Goal: Transaction & Acquisition: Purchase product/service

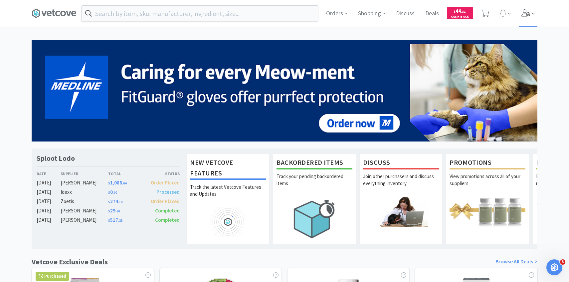
click at [531, 14] on span at bounding box center [528, 13] width 19 height 27
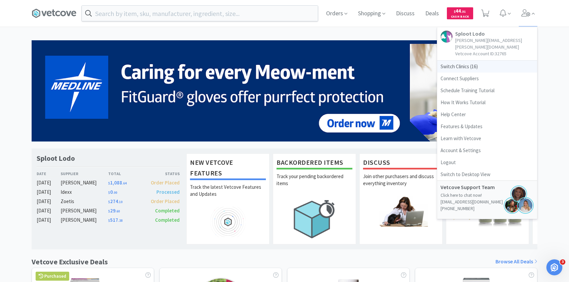
click at [478, 61] on span "Switch Clinics ( 16 )" at bounding box center [487, 67] width 100 height 12
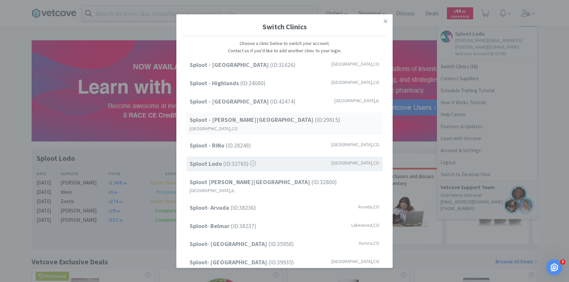
click at [238, 119] on strong "Sploot - [PERSON_NAME][GEOGRAPHIC_DATA]" at bounding box center [252, 120] width 125 height 8
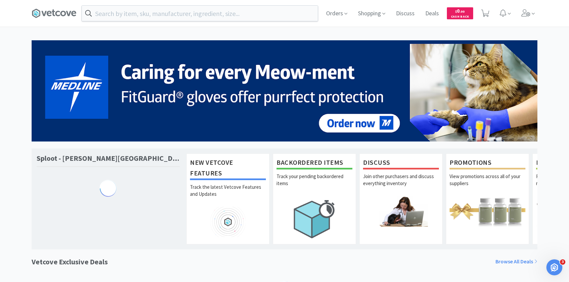
click at [153, 17] on input "text" at bounding box center [200, 13] width 236 height 15
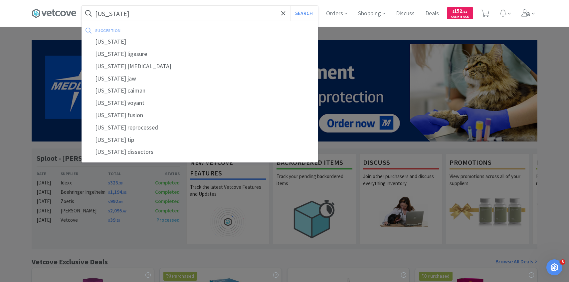
click at [290, 6] on button "Search" at bounding box center [304, 13] width 28 height 15
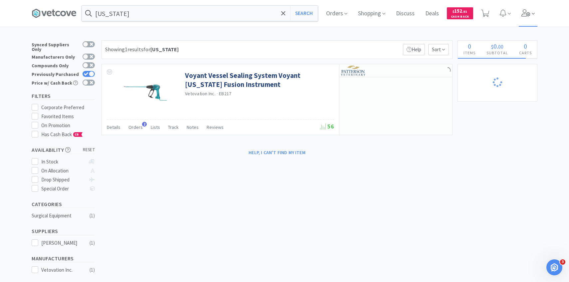
click at [531, 18] on span at bounding box center [528, 13] width 19 height 27
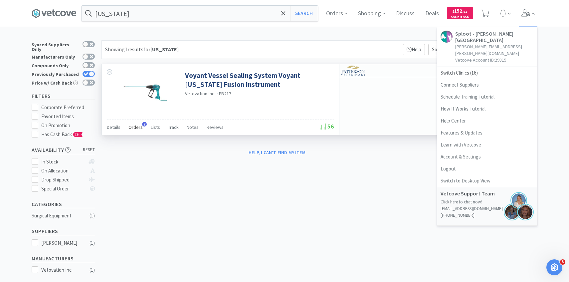
click at [138, 126] on span "Orders" at bounding box center [135, 127] width 14 height 6
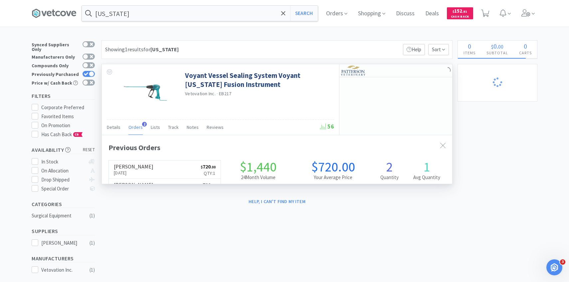
scroll to position [172, 351]
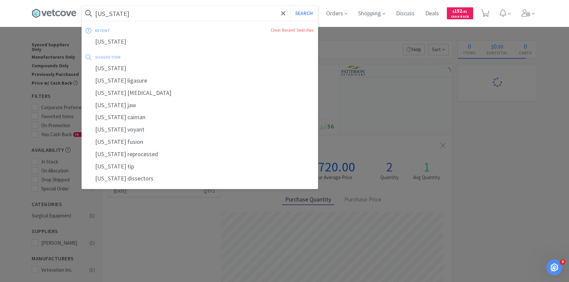
click at [135, 16] on input "maryland" at bounding box center [200, 13] width 236 height 15
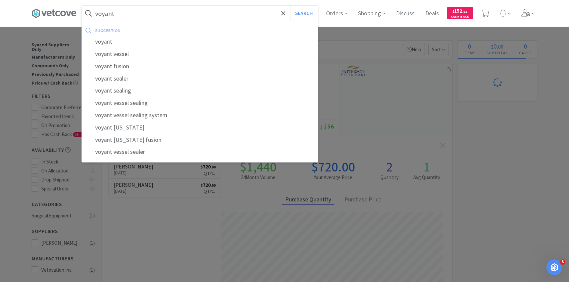
type input "voyant"
click at [290, 6] on button "Search" at bounding box center [304, 13] width 28 height 15
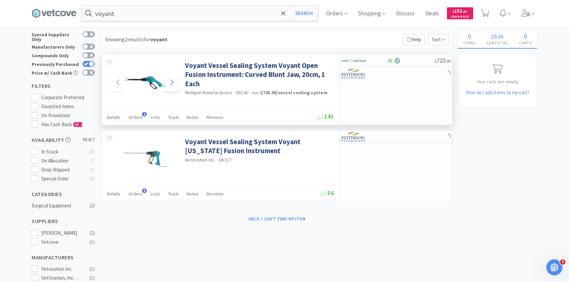
scroll to position [11, 0]
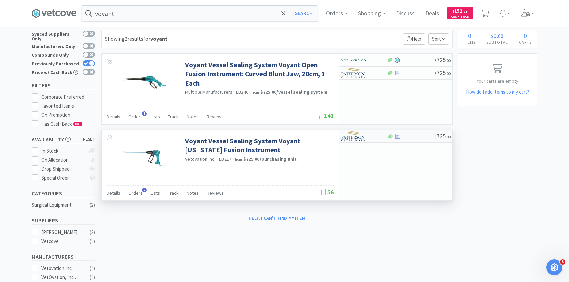
click at [354, 137] on img at bounding box center [353, 136] width 25 height 10
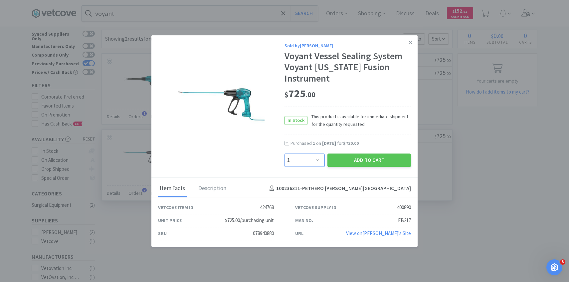
click at [314, 155] on select "Enter Quantity 1 2 3 4 5 6 7 8 9 10 11 12 13 14 15 16 17 18 19 20 Enter Quantity" at bounding box center [305, 159] width 40 height 13
select select "3"
click at [285, 153] on select "Enter Quantity 1 2 3 4 5 6 7 8 9 10 11 12 13 14 15 16 17 18 19 20 Enter Quantity" at bounding box center [305, 159] width 40 height 13
click at [369, 158] on button "Add to Cart" at bounding box center [370, 159] width 84 height 13
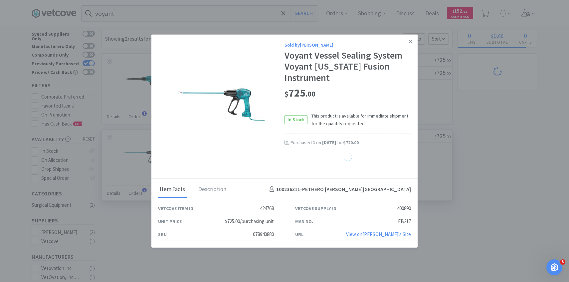
select select "3"
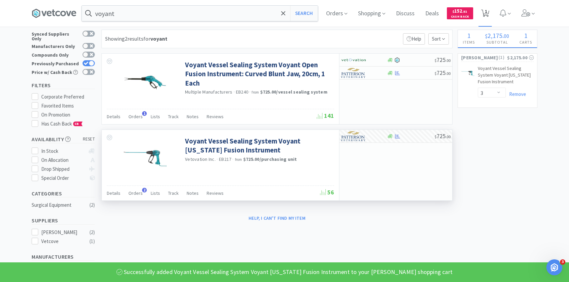
click at [491, 13] on span "1" at bounding box center [486, 13] width 14 height 27
select select "3"
